Goal: Task Accomplishment & Management: Use online tool/utility

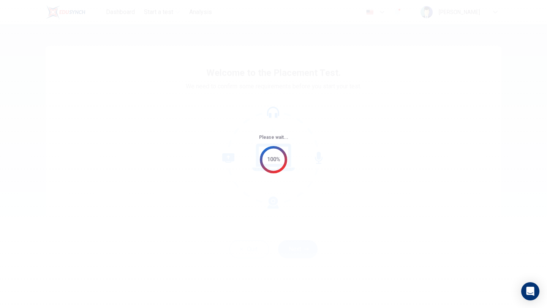
scroll to position [1726, 0]
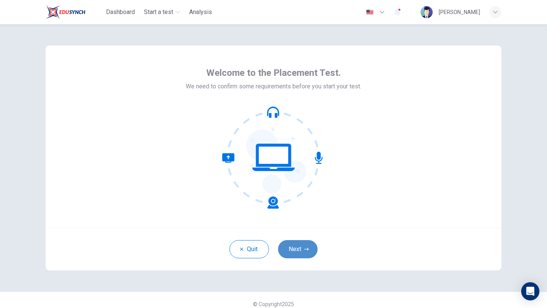
click at [310, 243] on button "Next" at bounding box center [297, 249] width 39 height 18
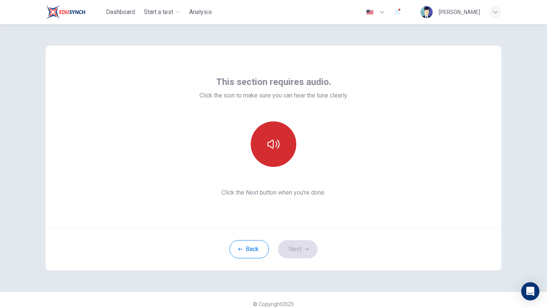
click at [285, 144] on button "button" at bounding box center [274, 144] width 46 height 46
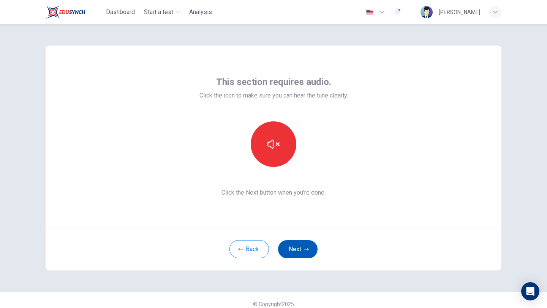
click at [297, 248] on button "Next" at bounding box center [297, 249] width 39 height 18
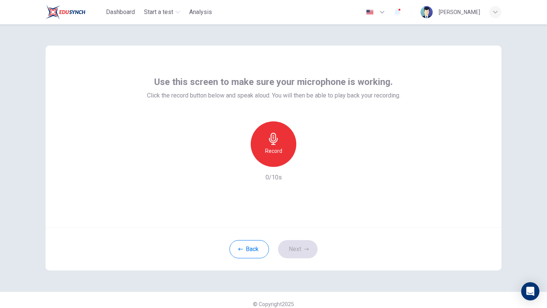
click at [265, 142] on div "Record" at bounding box center [274, 144] width 46 height 46
click at [266, 145] on div "Stop" at bounding box center [274, 144] width 46 height 46
click at [237, 162] on icon "button" at bounding box center [238, 161] width 5 height 5
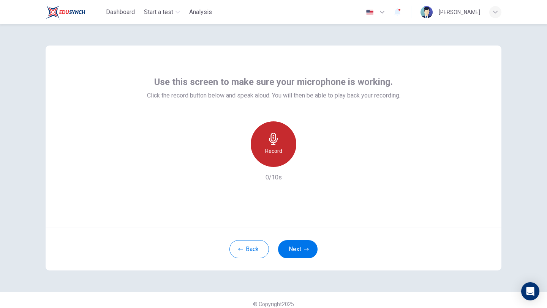
click at [275, 153] on h6 "Record" at bounding box center [273, 151] width 17 height 9
click at [269, 145] on div "Stop" at bounding box center [274, 144] width 46 height 46
click at [241, 165] on div "button" at bounding box center [238, 161] width 12 height 12
click at [274, 146] on div "Record" at bounding box center [274, 144] width 46 height 46
click at [274, 146] on div "Stop" at bounding box center [274, 144] width 46 height 46
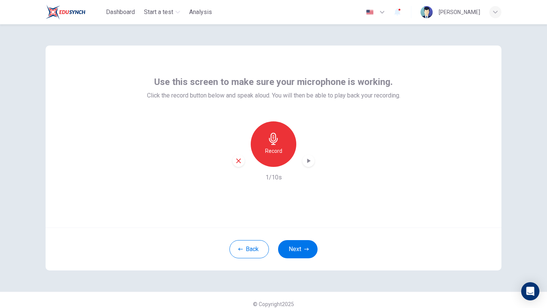
click at [282, 161] on div "Record" at bounding box center [274, 144] width 46 height 46
click at [290, 153] on div "Stop" at bounding box center [274, 144] width 46 height 46
click at [305, 158] on icon "button" at bounding box center [308, 161] width 8 height 8
click at [266, 151] on h6 "Record" at bounding box center [273, 151] width 17 height 9
click at [268, 152] on h6 "Stop" at bounding box center [273, 151] width 11 height 9
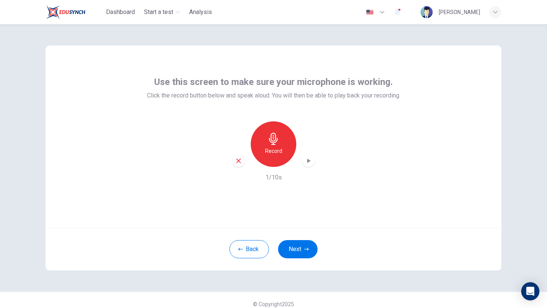
click at [307, 164] on icon "button" at bounding box center [308, 161] width 8 height 8
click at [311, 164] on icon "button" at bounding box center [308, 161] width 8 height 8
click at [271, 152] on h6 "Record" at bounding box center [273, 151] width 17 height 9
click at [270, 152] on h6 "Stop" at bounding box center [273, 151] width 11 height 9
click at [306, 161] on icon "button" at bounding box center [308, 161] width 8 height 8
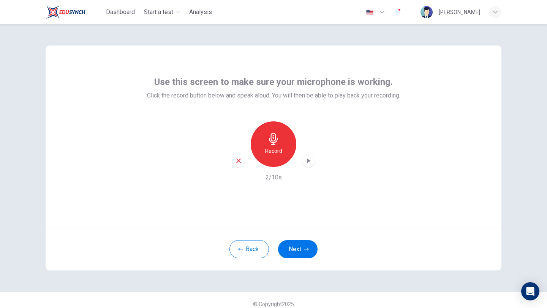
click at [270, 138] on icon "button" at bounding box center [273, 139] width 12 height 12
click at [269, 153] on h6 "Stop" at bounding box center [273, 151] width 11 height 9
click at [303, 161] on div "button" at bounding box center [308, 161] width 12 height 12
click at [124, 14] on span "Dashboard" at bounding box center [120, 12] width 29 height 9
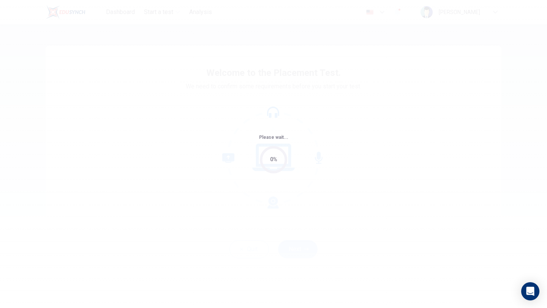
scroll to position [1726, 0]
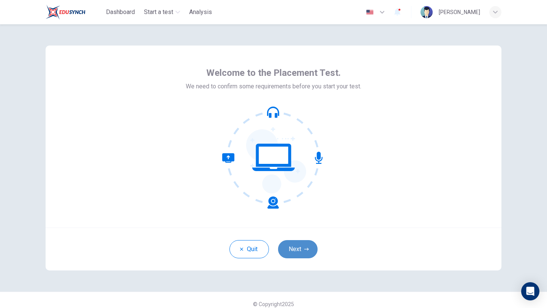
click at [301, 252] on button "Next" at bounding box center [297, 249] width 39 height 18
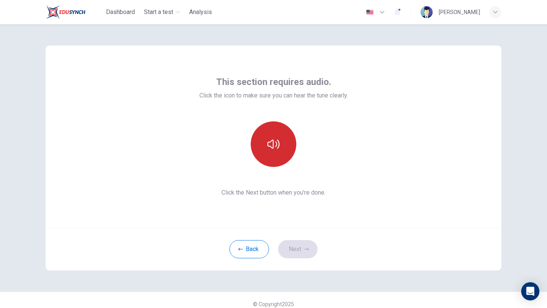
click at [272, 139] on icon "button" at bounding box center [273, 144] width 12 height 12
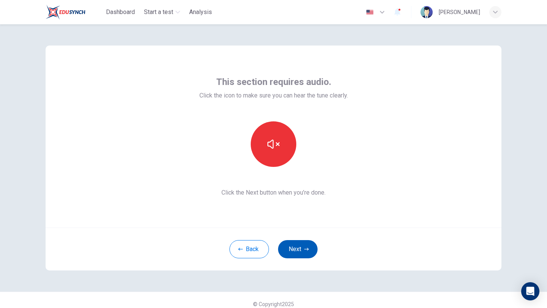
click at [303, 246] on button "Next" at bounding box center [297, 249] width 39 height 18
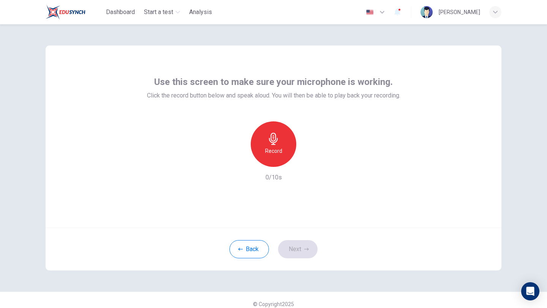
click at [279, 139] on div "Record" at bounding box center [274, 144] width 46 height 46
click at [307, 160] on icon "button" at bounding box center [308, 161] width 3 height 5
click at [238, 160] on icon "button" at bounding box center [238, 161] width 7 height 7
click at [295, 252] on button "Next" at bounding box center [297, 249] width 39 height 18
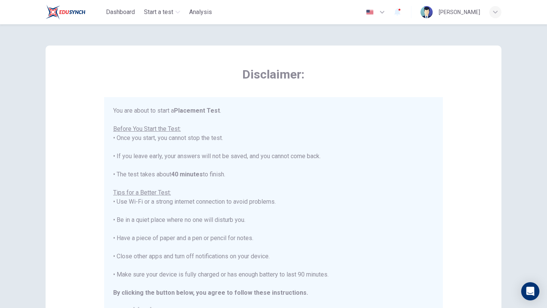
scroll to position [114, 0]
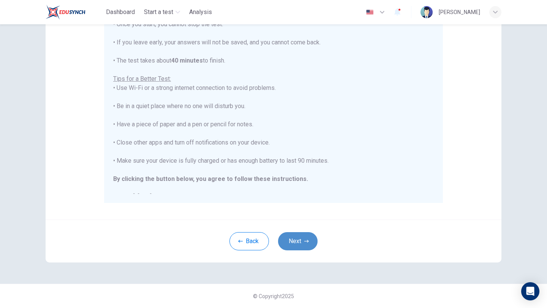
click at [301, 238] on button "Next" at bounding box center [297, 241] width 39 height 18
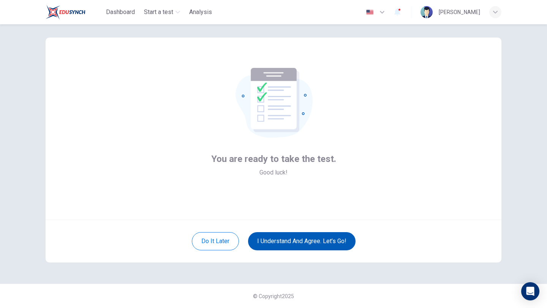
scroll to position [8, 0]
click at [318, 240] on button "I understand and agree. Let’s go!" at bounding box center [301, 241] width 107 height 18
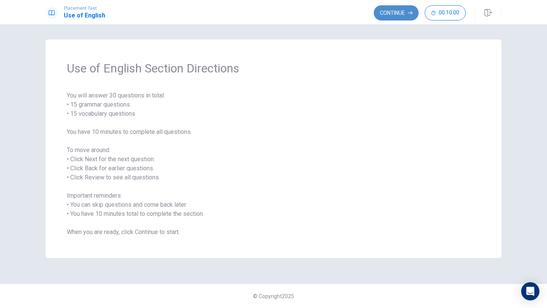
click at [399, 13] on button "Continue" at bounding box center [396, 12] width 45 height 15
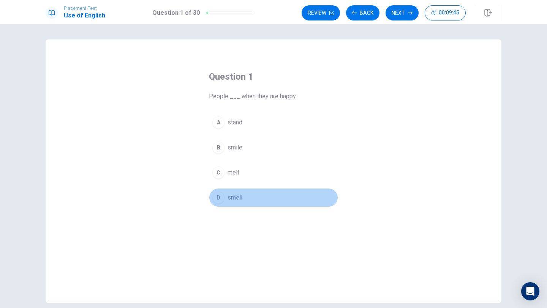
click at [220, 202] on div "D" at bounding box center [218, 198] width 12 height 12
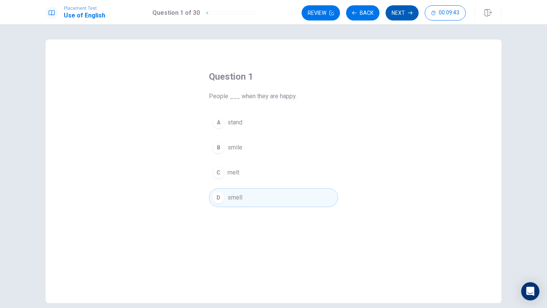
click at [410, 13] on icon "button" at bounding box center [410, 13] width 5 height 5
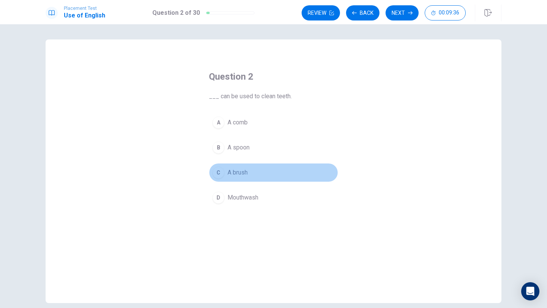
click at [223, 174] on div "C" at bounding box center [218, 173] width 12 height 12
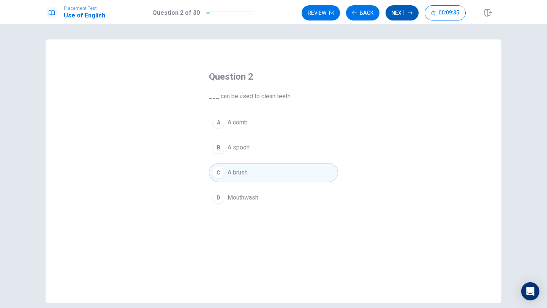
click at [394, 17] on button "Next" at bounding box center [401, 12] width 33 height 15
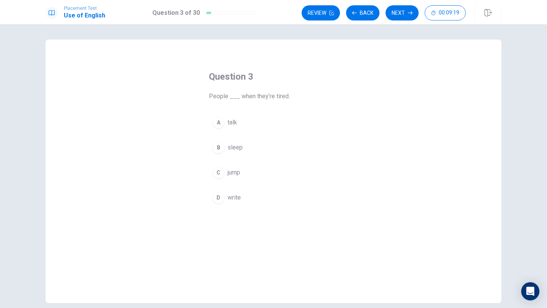
click at [221, 147] on div "B" at bounding box center [218, 148] width 12 height 12
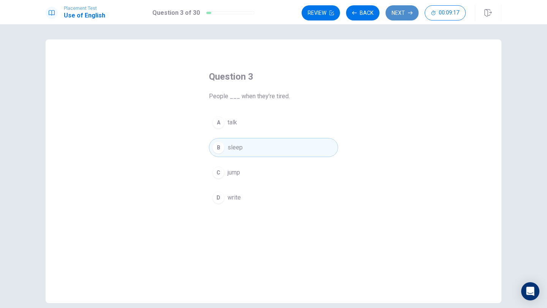
click at [405, 17] on button "Next" at bounding box center [401, 12] width 33 height 15
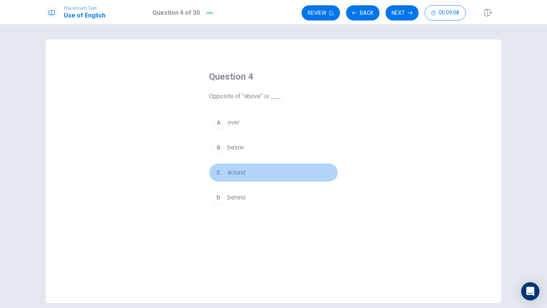
click at [216, 172] on div "C" at bounding box center [218, 173] width 12 height 12
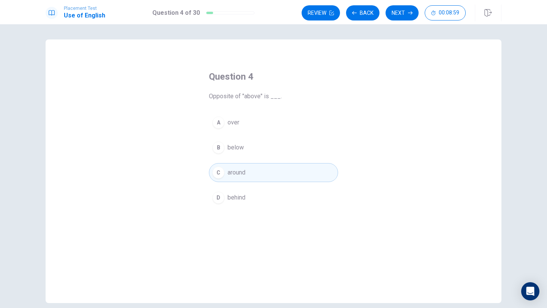
click at [400, 20] on div "Review Back Next 00:08:59" at bounding box center [401, 13] width 200 height 17
click at [399, 12] on button "Next" at bounding box center [401, 12] width 33 height 15
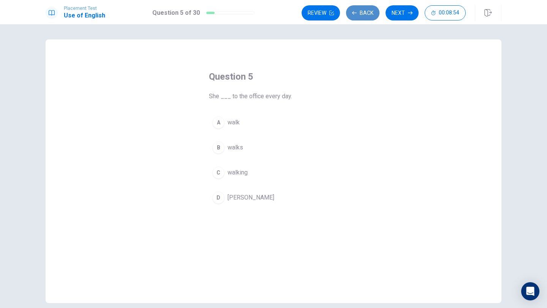
click at [368, 16] on button "Back" at bounding box center [362, 12] width 33 height 15
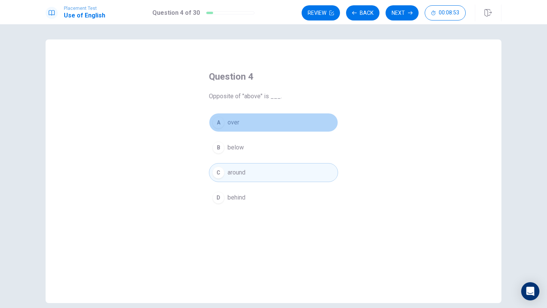
click at [224, 120] on button "A over" at bounding box center [273, 122] width 129 height 19
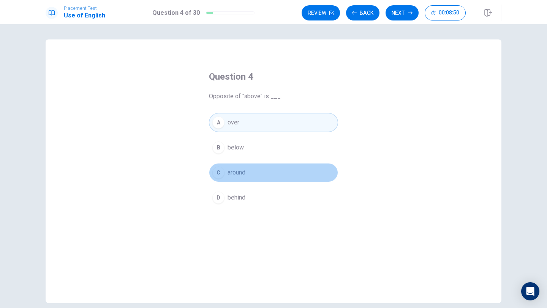
click at [236, 168] on button "C around" at bounding box center [273, 172] width 129 height 19
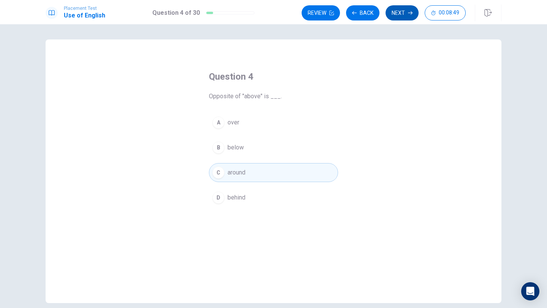
click at [401, 13] on button "Next" at bounding box center [401, 12] width 33 height 15
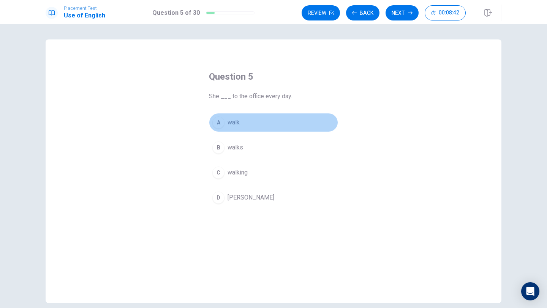
click at [219, 123] on div "A" at bounding box center [218, 123] width 12 height 12
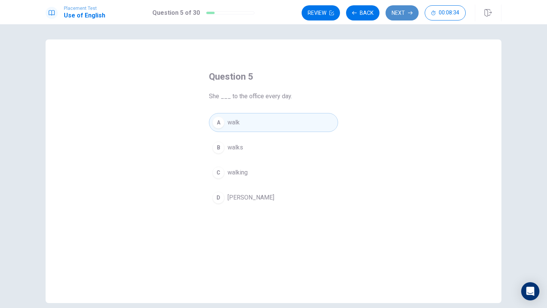
click at [403, 11] on button "Next" at bounding box center [401, 12] width 33 height 15
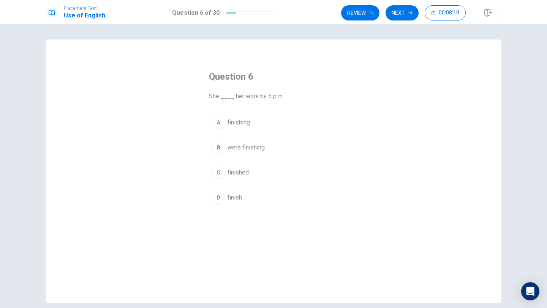
click at [220, 174] on div "C" at bounding box center [218, 173] width 12 height 12
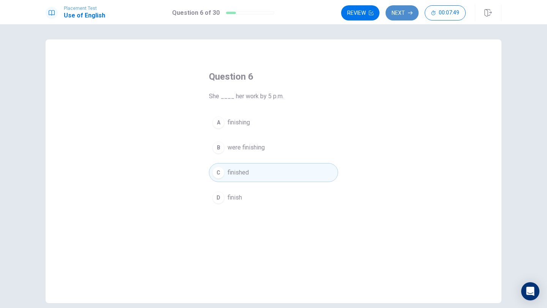
click at [397, 13] on button "Next" at bounding box center [401, 12] width 33 height 15
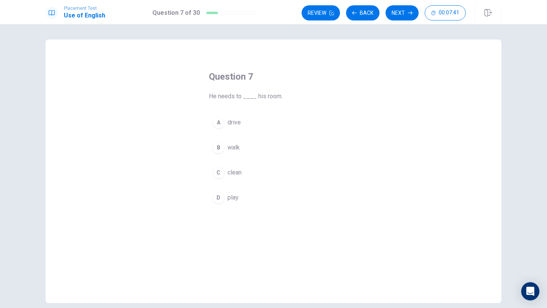
click at [216, 181] on button "C clean" at bounding box center [273, 172] width 129 height 19
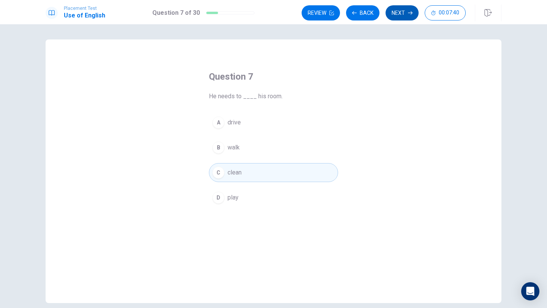
click at [394, 17] on button "Next" at bounding box center [401, 12] width 33 height 15
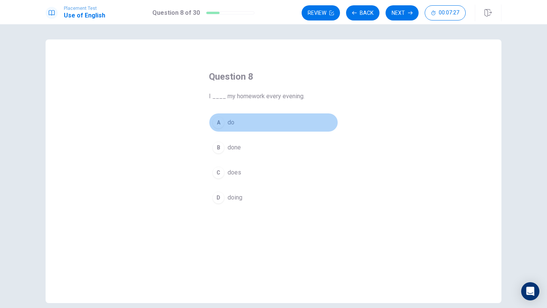
click at [217, 125] on div "A" at bounding box center [218, 123] width 12 height 12
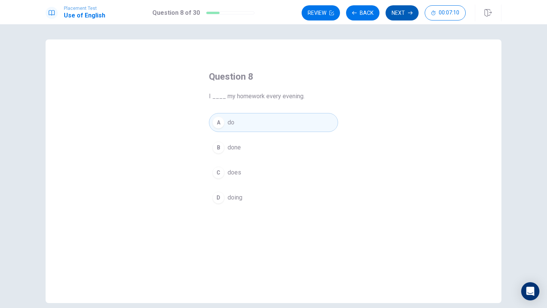
click at [397, 12] on button "Next" at bounding box center [401, 12] width 33 height 15
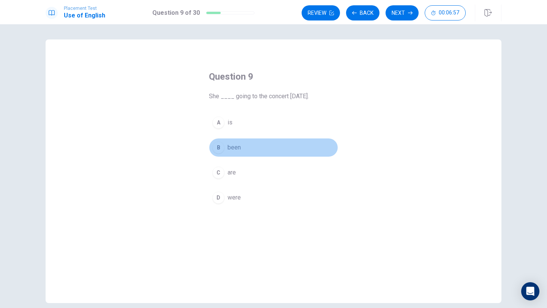
click at [221, 148] on div "B" at bounding box center [218, 148] width 12 height 12
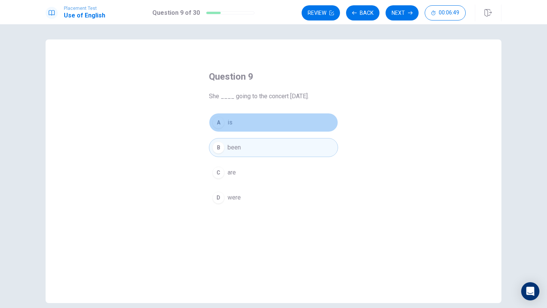
click at [220, 121] on div "A" at bounding box center [218, 123] width 12 height 12
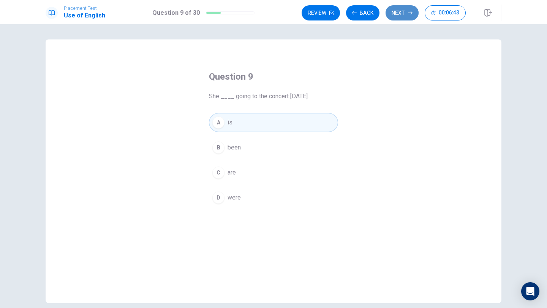
click at [400, 15] on button "Next" at bounding box center [401, 12] width 33 height 15
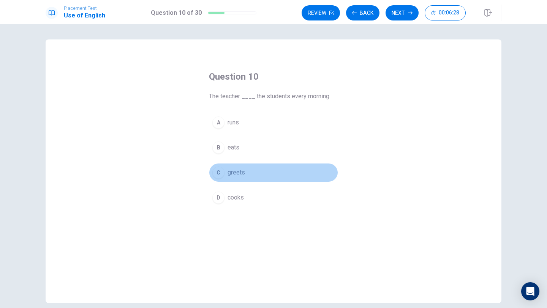
click at [217, 174] on div "C" at bounding box center [218, 173] width 12 height 12
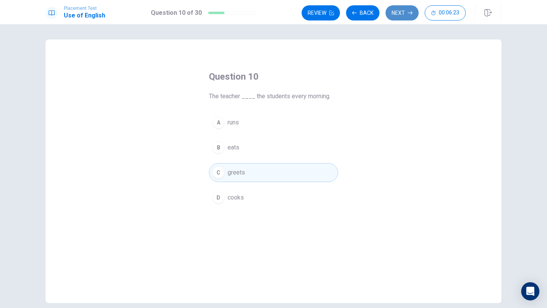
click at [398, 18] on button "Next" at bounding box center [401, 12] width 33 height 15
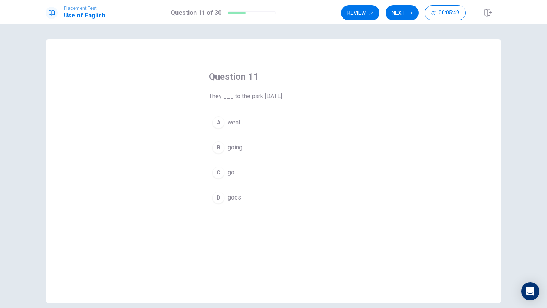
click at [220, 126] on div "A" at bounding box center [218, 123] width 12 height 12
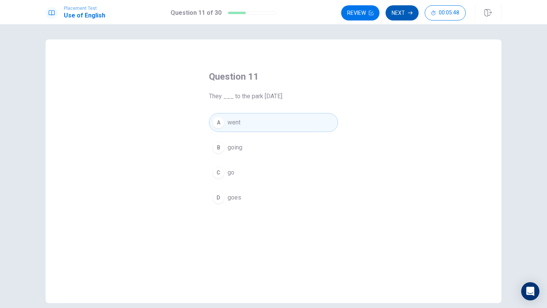
click at [399, 9] on button "Next" at bounding box center [401, 12] width 33 height 15
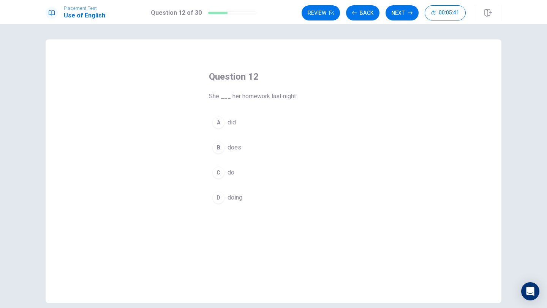
click at [215, 124] on div "A" at bounding box center [218, 123] width 12 height 12
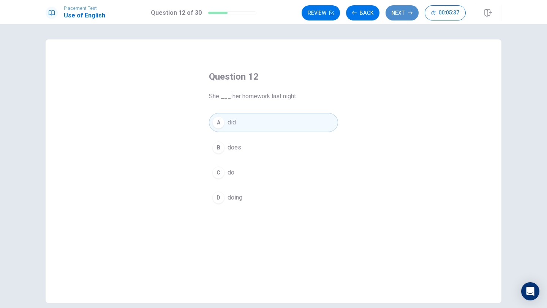
click at [405, 18] on button "Next" at bounding box center [401, 12] width 33 height 15
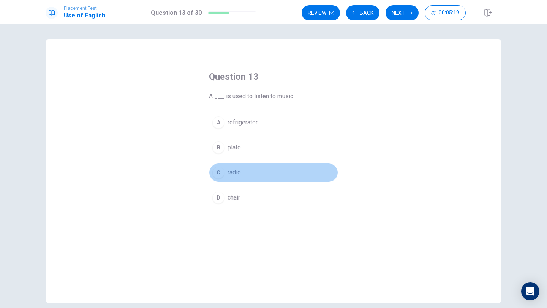
click at [221, 174] on div "C" at bounding box center [218, 173] width 12 height 12
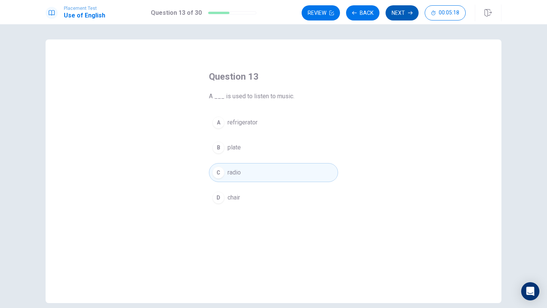
click at [403, 12] on button "Next" at bounding box center [401, 12] width 33 height 15
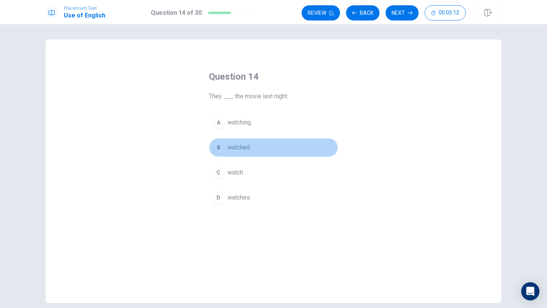
click at [218, 147] on div "B" at bounding box center [218, 148] width 12 height 12
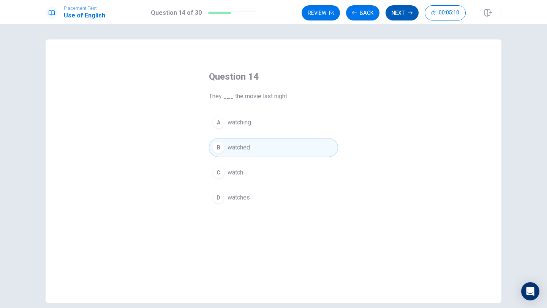
click at [401, 15] on button "Next" at bounding box center [401, 12] width 33 height 15
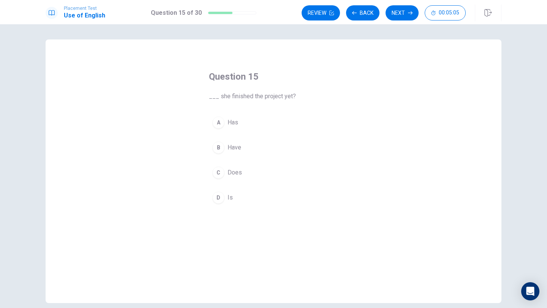
click at [221, 176] on div "C" at bounding box center [218, 173] width 12 height 12
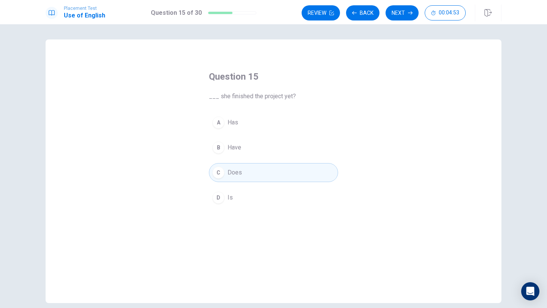
click at [220, 124] on div "A" at bounding box center [218, 123] width 12 height 12
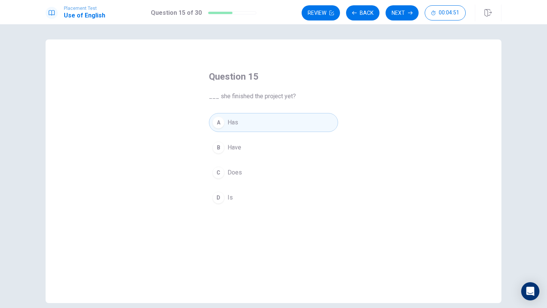
click at [216, 152] on div "B" at bounding box center [218, 148] width 12 height 12
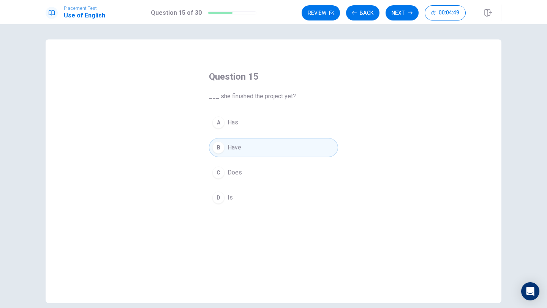
click at [213, 198] on div "D" at bounding box center [218, 198] width 12 height 12
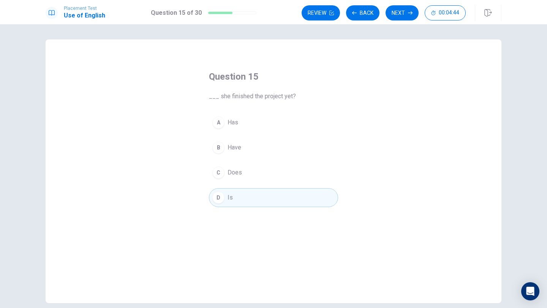
drag, startPoint x: 225, startPoint y: 98, endPoint x: 259, endPoint y: 98, distance: 34.2
click at [259, 98] on span "___ she finished the project yet?" at bounding box center [273, 96] width 129 height 9
click at [225, 172] on button "C Does" at bounding box center [273, 172] width 129 height 19
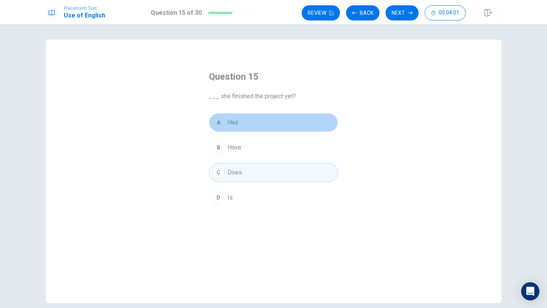
click at [222, 121] on div "A" at bounding box center [218, 123] width 12 height 12
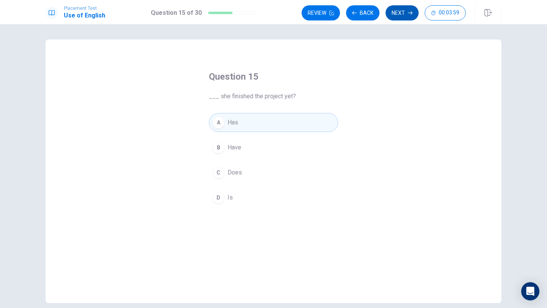
click at [401, 14] on button "Next" at bounding box center [401, 12] width 33 height 15
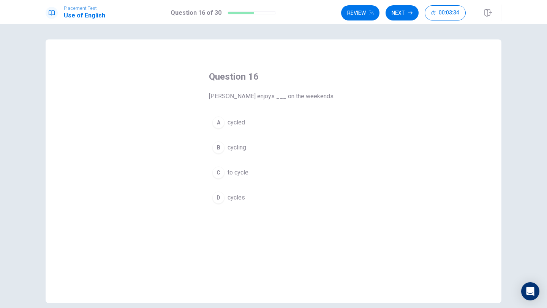
click at [220, 147] on div "B" at bounding box center [218, 148] width 12 height 12
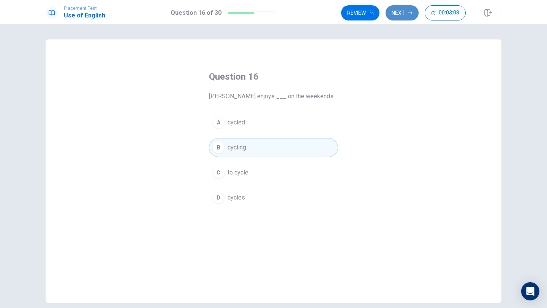
click at [399, 18] on button "Next" at bounding box center [401, 12] width 33 height 15
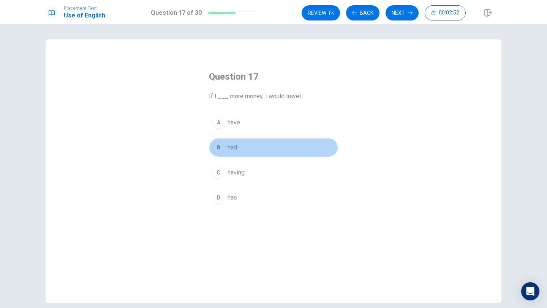
click at [220, 149] on div "B" at bounding box center [218, 148] width 12 height 12
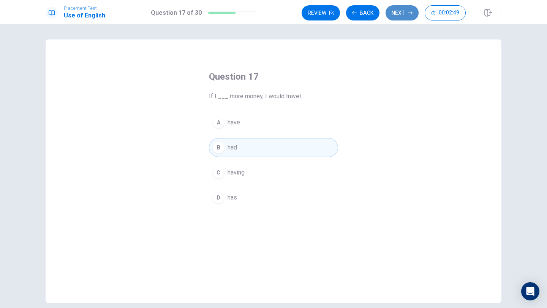
click at [412, 14] on icon "button" at bounding box center [410, 13] width 5 height 5
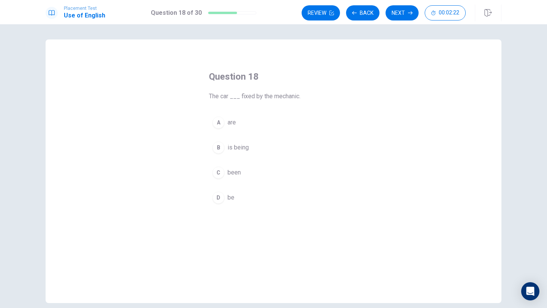
click at [218, 150] on div "B" at bounding box center [218, 148] width 12 height 12
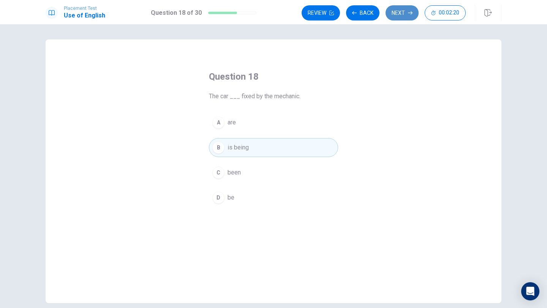
click at [405, 10] on button "Next" at bounding box center [401, 12] width 33 height 15
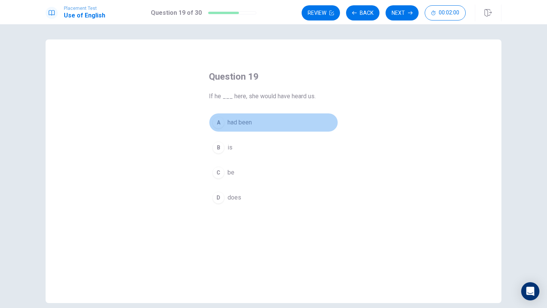
click at [221, 127] on div "A" at bounding box center [218, 123] width 12 height 12
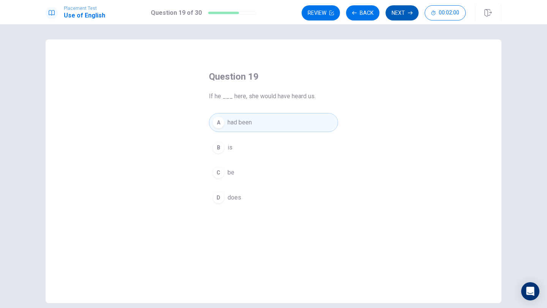
click at [400, 11] on button "Next" at bounding box center [401, 12] width 33 height 15
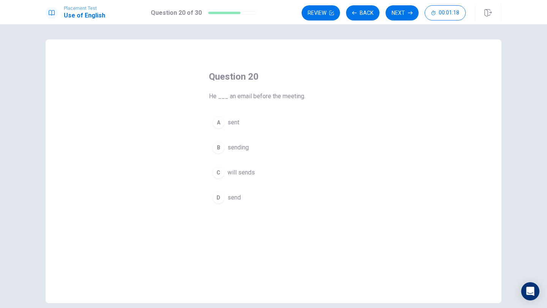
click at [215, 198] on div "D" at bounding box center [218, 198] width 12 height 12
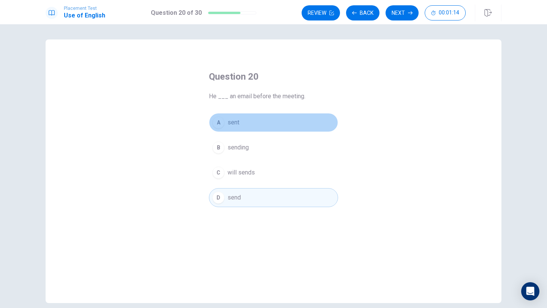
click at [219, 126] on div "A" at bounding box center [218, 123] width 12 height 12
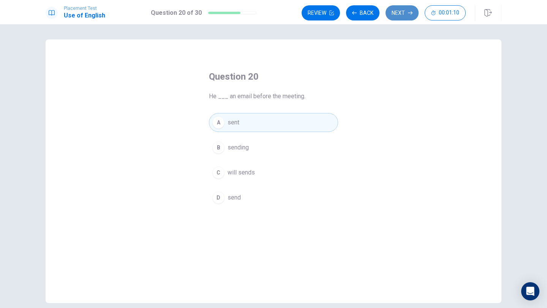
click at [405, 14] on button "Next" at bounding box center [401, 12] width 33 height 15
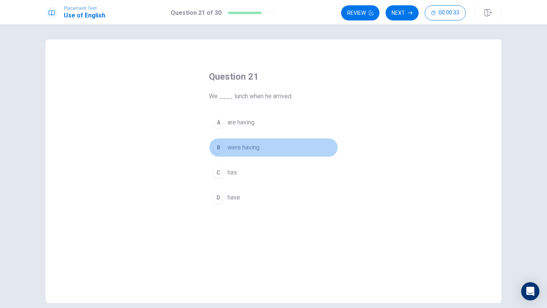
click at [216, 151] on div "B" at bounding box center [218, 148] width 12 height 12
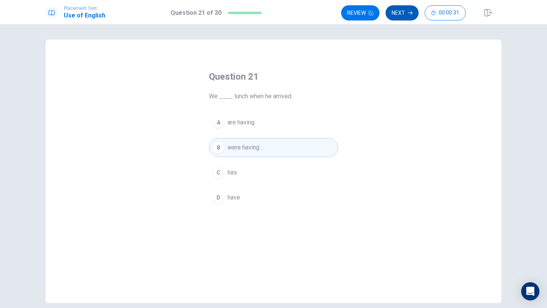
click at [412, 11] on icon "button" at bounding box center [410, 13] width 5 height 5
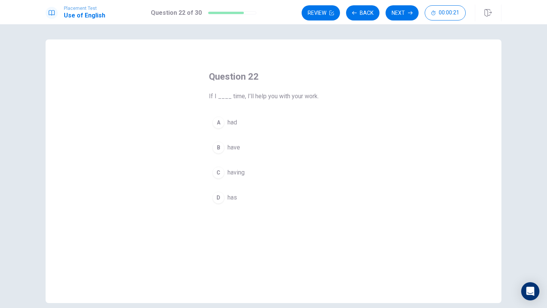
click at [219, 125] on div "A" at bounding box center [218, 123] width 12 height 12
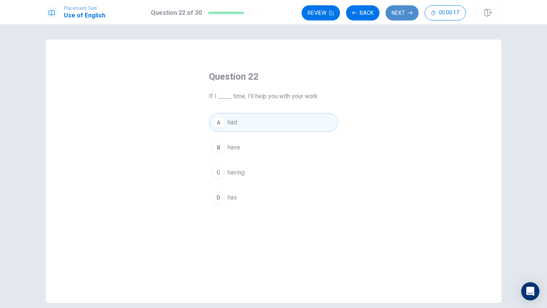
click at [398, 13] on button "Next" at bounding box center [401, 12] width 33 height 15
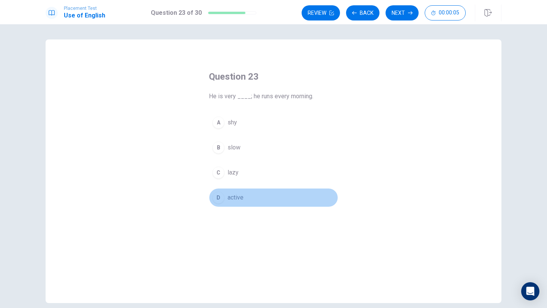
click at [215, 203] on button "D active" at bounding box center [273, 197] width 129 height 19
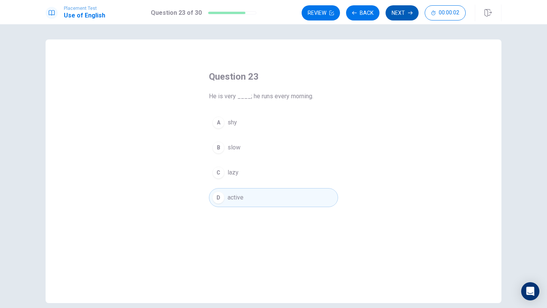
click at [411, 15] on button "Next" at bounding box center [401, 12] width 33 height 15
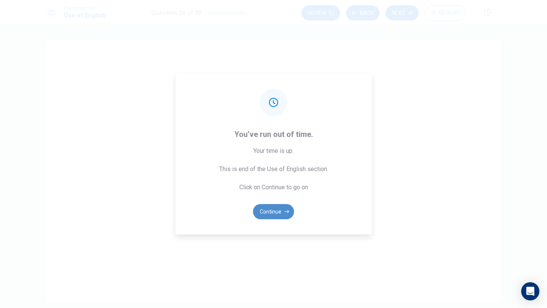
click at [273, 217] on button "Continue" at bounding box center [273, 211] width 41 height 15
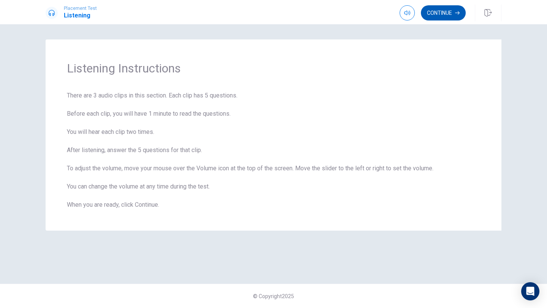
click at [447, 15] on button "Continue" at bounding box center [443, 12] width 45 height 15
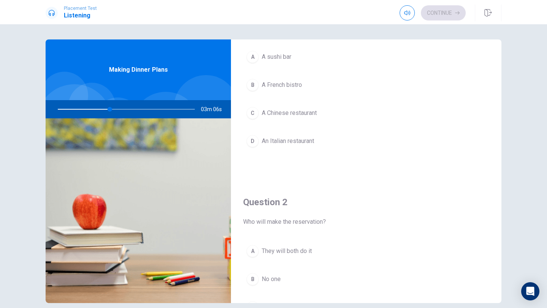
scroll to position [52, 0]
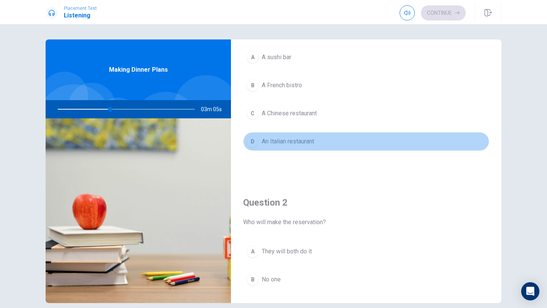
click at [252, 140] on div "D" at bounding box center [252, 142] width 12 height 12
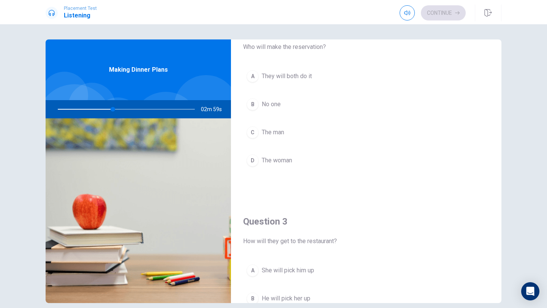
scroll to position [227, 0]
click at [252, 76] on div "A" at bounding box center [252, 77] width 12 height 12
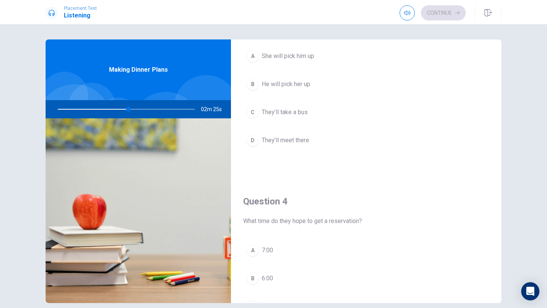
scroll to position [514, 0]
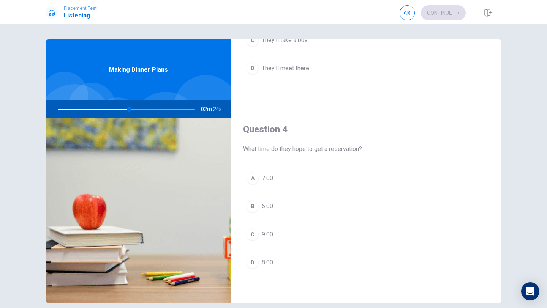
click at [251, 175] on div "A" at bounding box center [252, 178] width 12 height 12
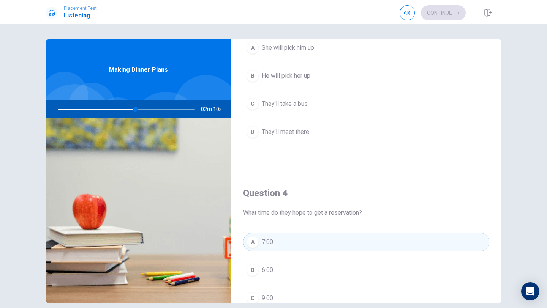
scroll to position [708, 0]
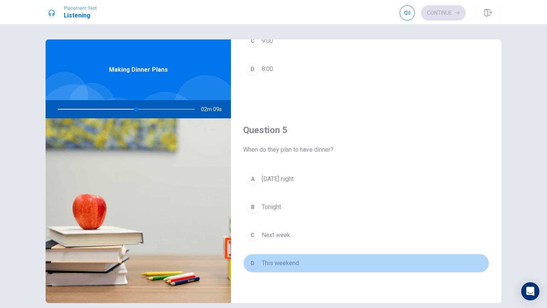
click at [251, 261] on div "D" at bounding box center [252, 263] width 12 height 12
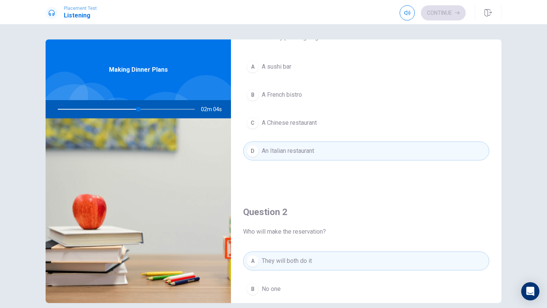
scroll to position [0, 0]
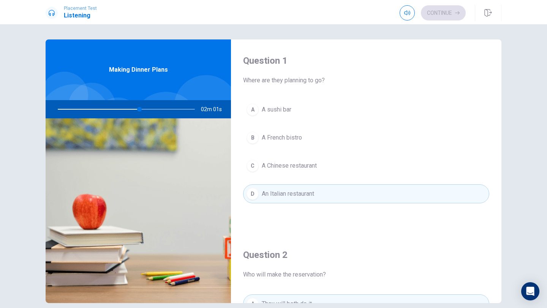
click at [142, 112] on div at bounding box center [125, 109] width 152 height 18
drag, startPoint x: 140, startPoint y: 112, endPoint x: 150, endPoint y: 112, distance: 9.5
click at [150, 112] on div at bounding box center [125, 109] width 152 height 18
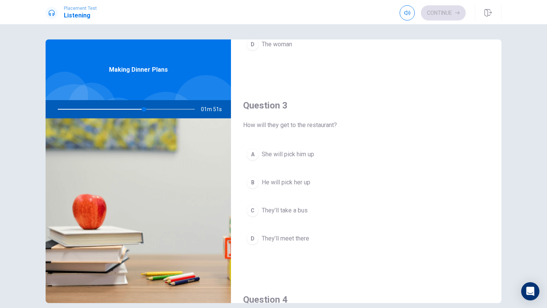
scroll to position [345, 0]
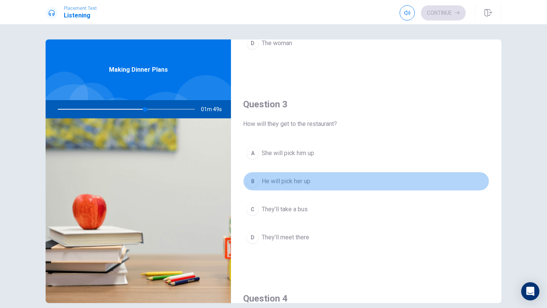
click at [254, 183] on div "B" at bounding box center [252, 181] width 12 height 12
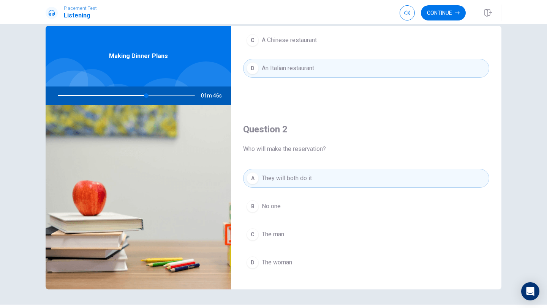
scroll to position [0, 0]
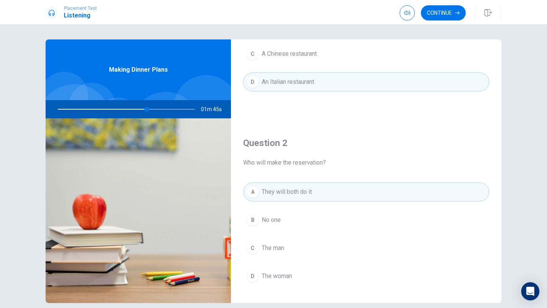
click at [161, 109] on div at bounding box center [125, 109] width 152 height 18
click at [444, 19] on button "Continue" at bounding box center [443, 12] width 45 height 15
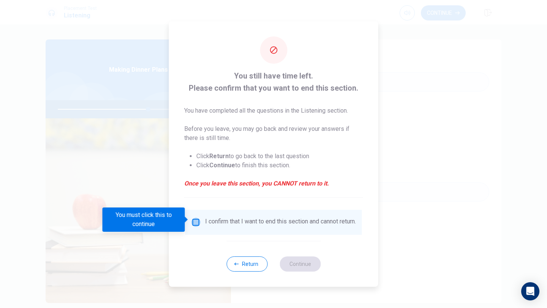
click at [199, 223] on input "You must click this to continue" at bounding box center [195, 222] width 9 height 9
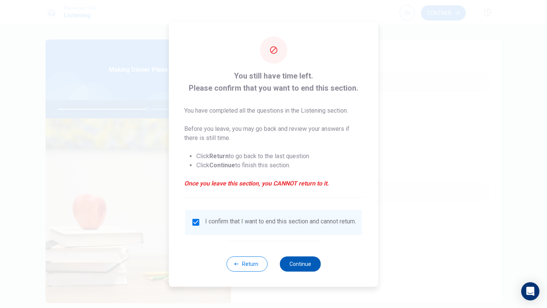
click at [284, 267] on button "Continue" at bounding box center [299, 264] width 41 height 15
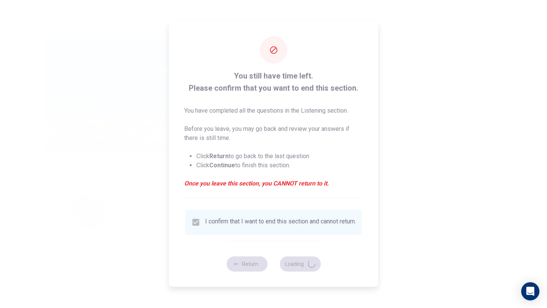
type input "68"
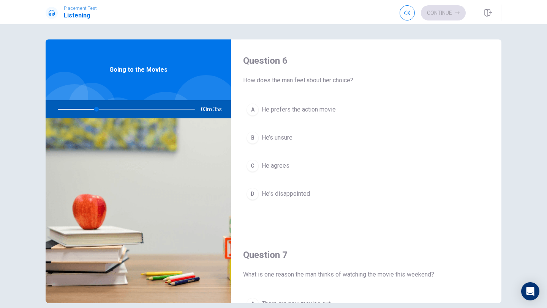
type input "29"
